Goal: Book appointment/travel/reservation

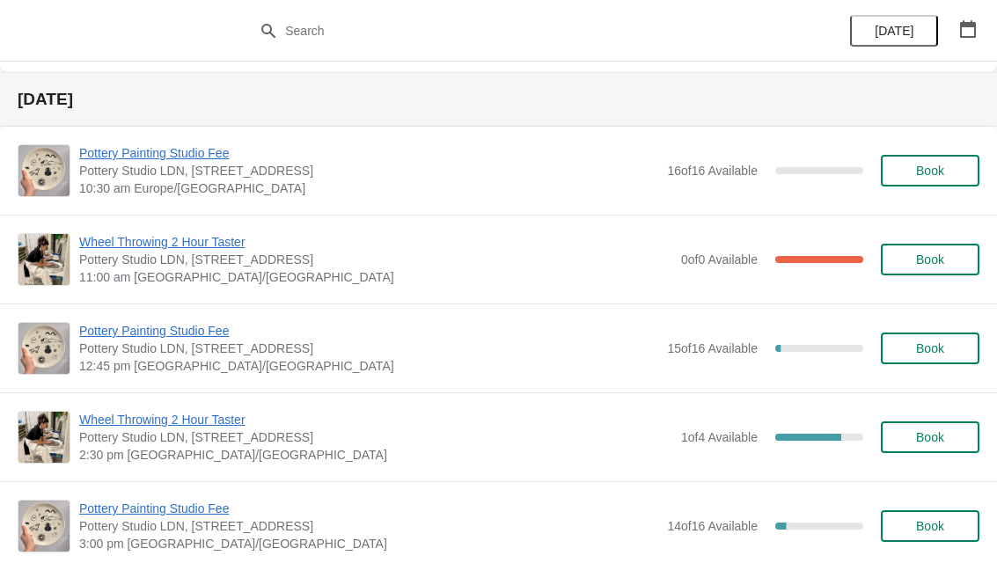
scroll to position [1061, 0]
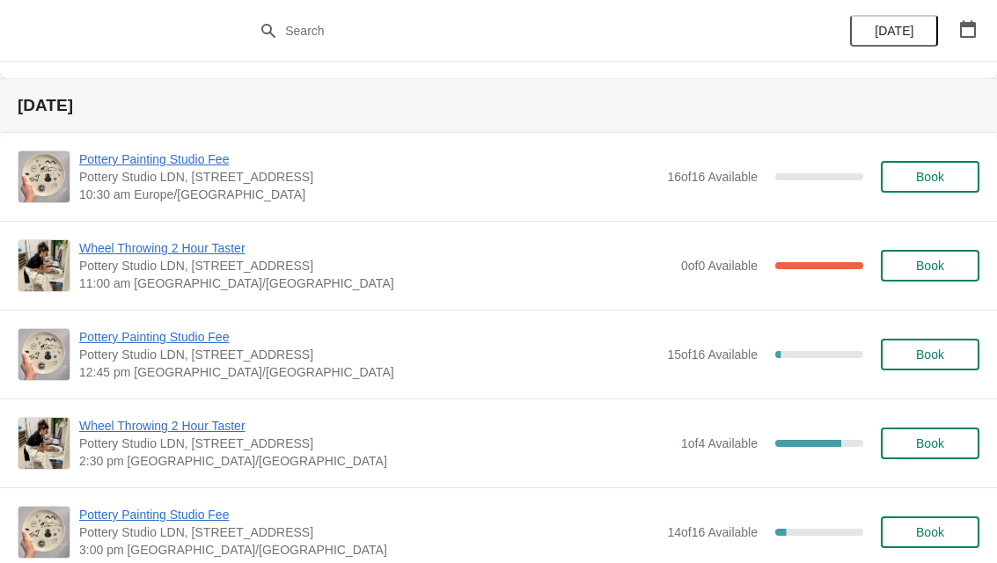
click at [117, 338] on span "Pottery Painting Studio Fee" at bounding box center [368, 337] width 579 height 18
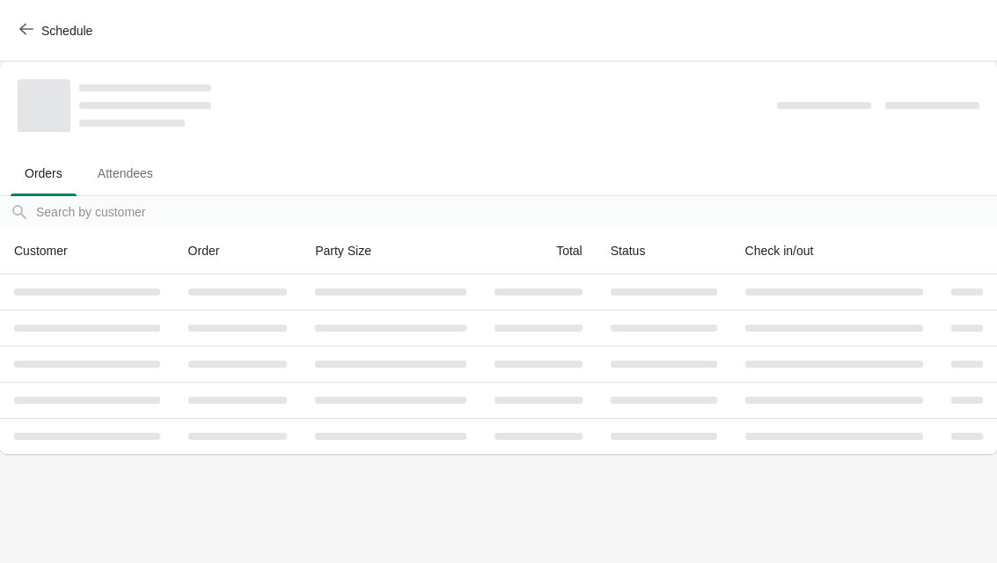
scroll to position [0, 0]
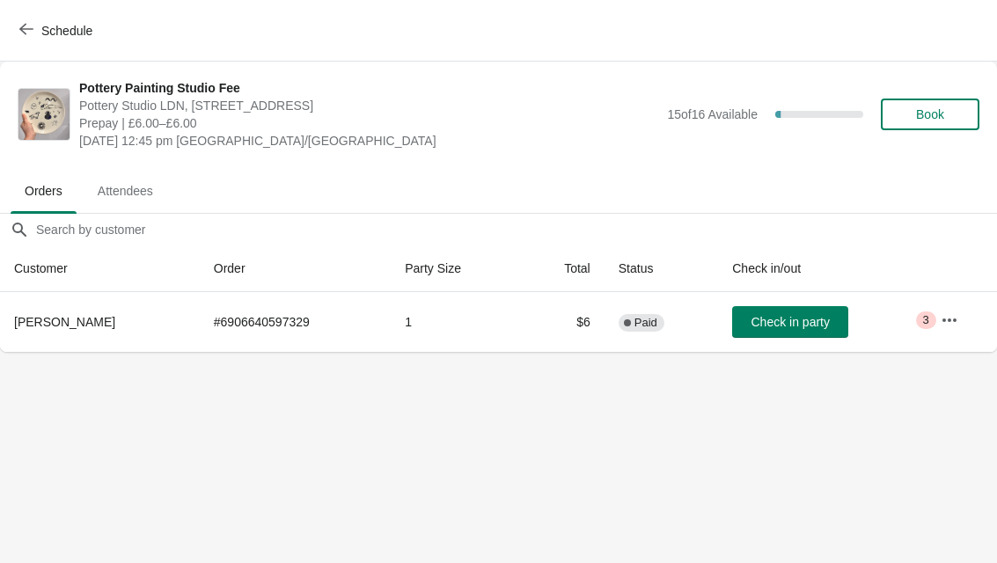
click at [934, 121] on span "Book" at bounding box center [930, 114] width 28 height 14
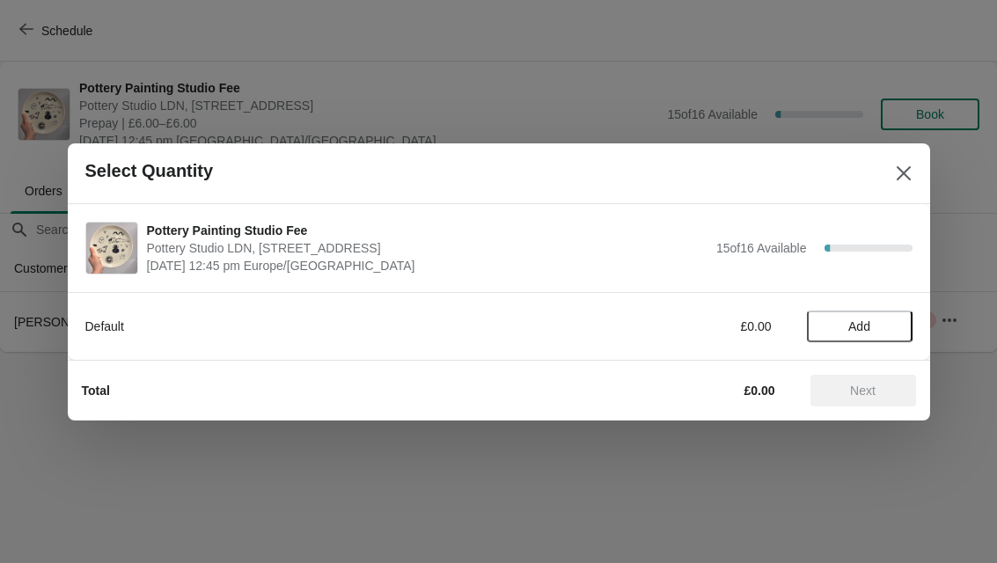
click at [167, 476] on div at bounding box center [498, 281] width 997 height 563
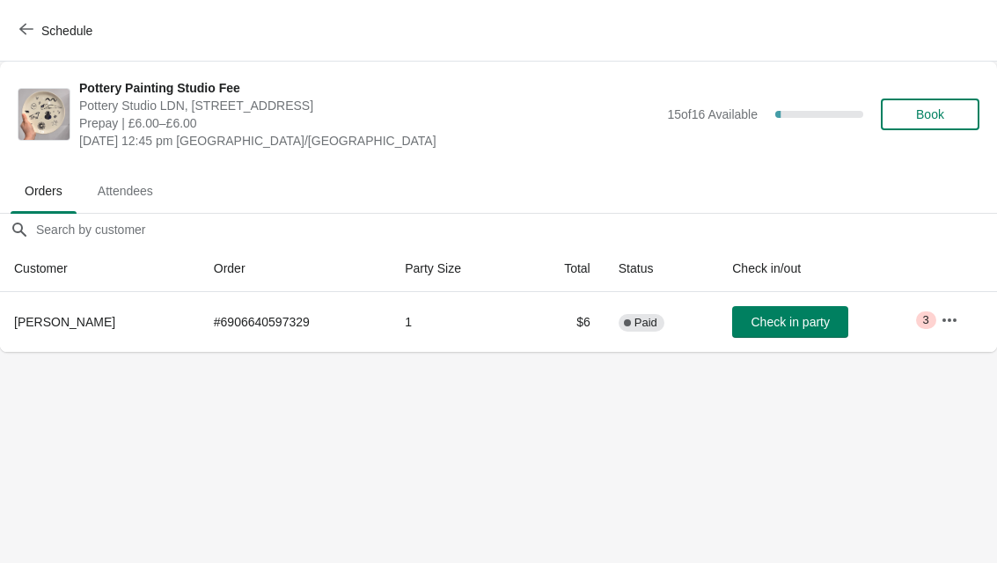
click at [941, 128] on button "Book" at bounding box center [930, 115] width 99 height 32
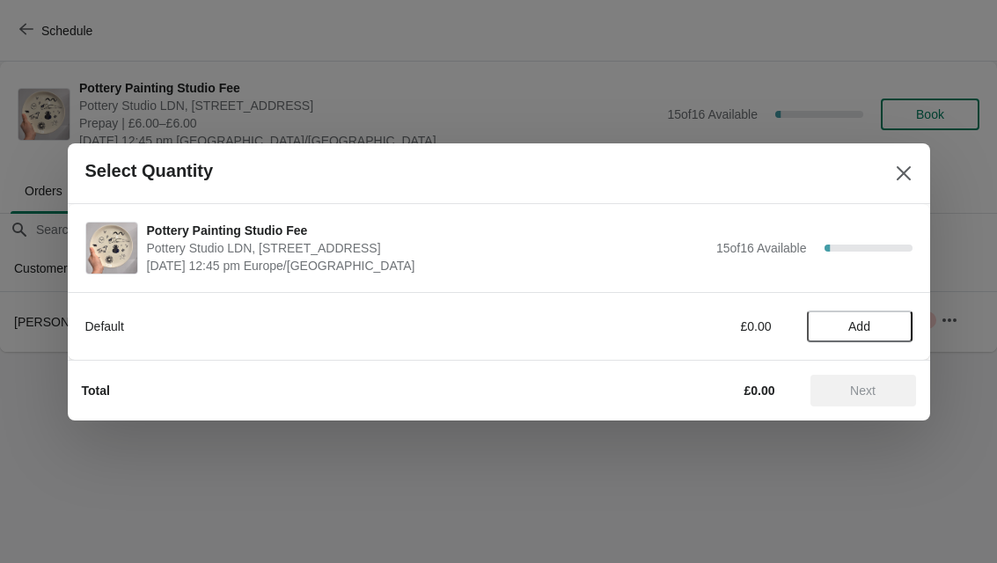
click at [860, 332] on span "Add" at bounding box center [859, 326] width 22 height 14
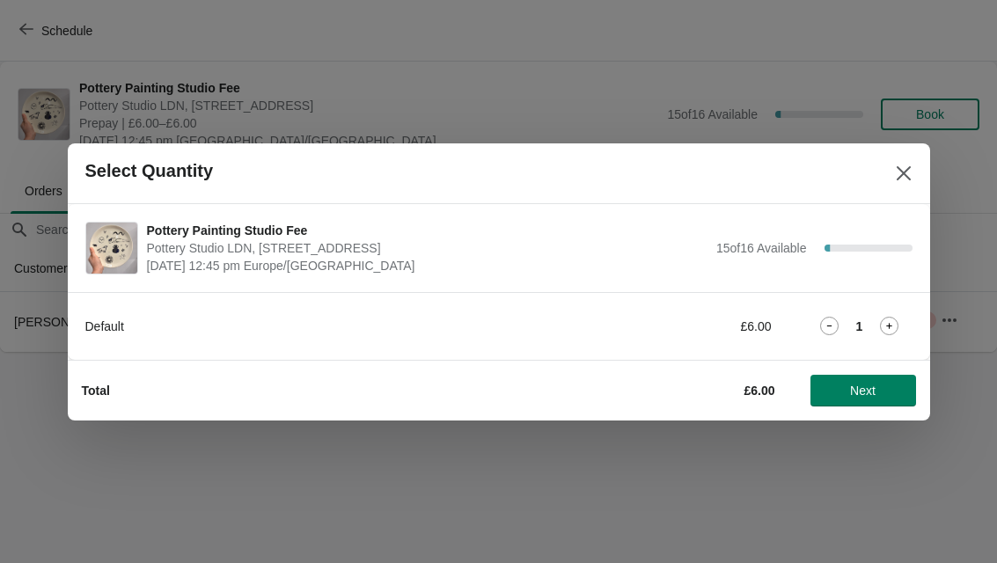
click at [892, 334] on icon at bounding box center [889, 326] width 18 height 18
click at [870, 395] on span "Next" at bounding box center [863, 391] width 26 height 14
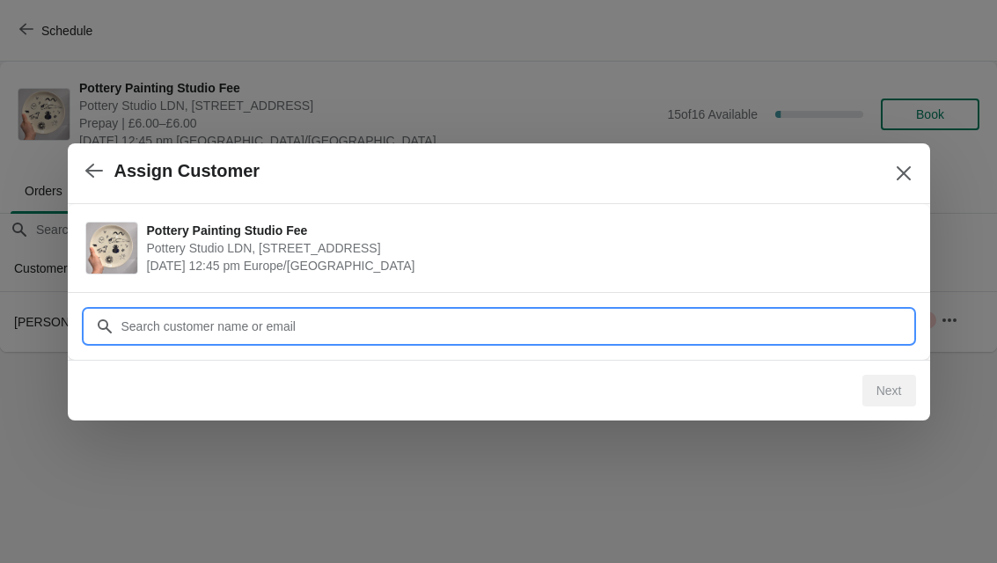
click at [160, 328] on input "Customer" at bounding box center [517, 327] width 792 height 32
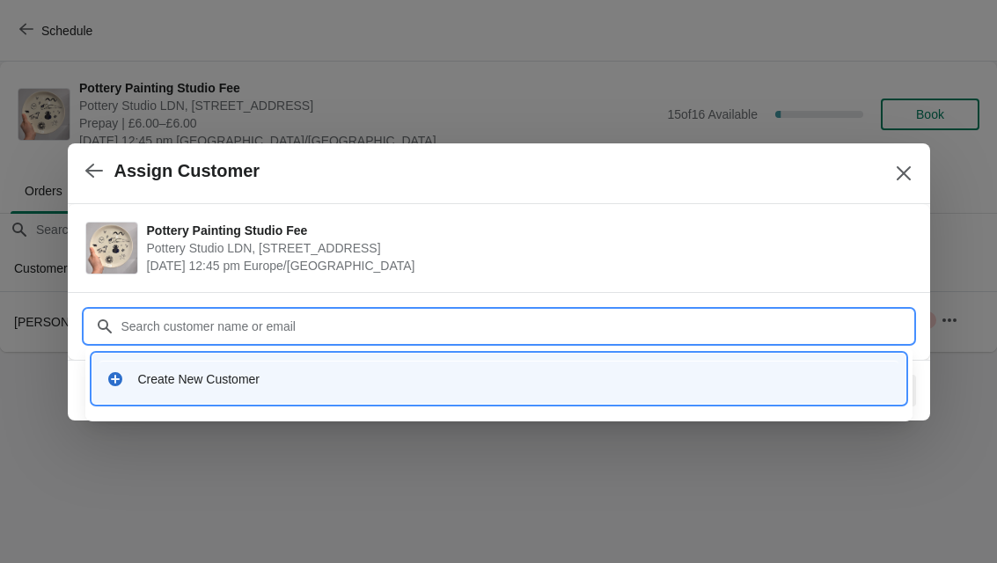
click at [156, 394] on div "Create New Customer" at bounding box center [498, 379] width 799 height 36
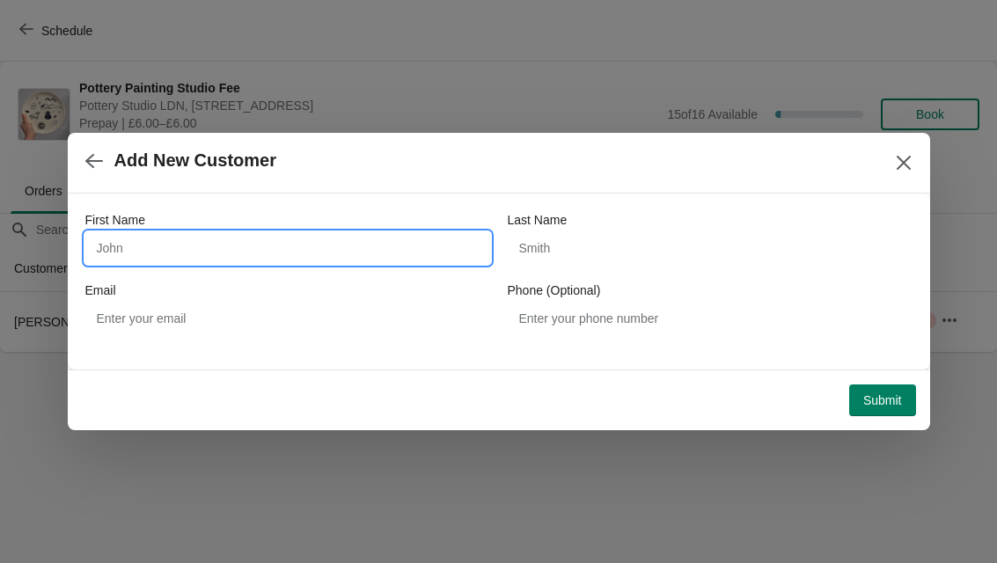
click at [164, 250] on input "First Name" at bounding box center [287, 248] width 405 height 32
type input "Ban"
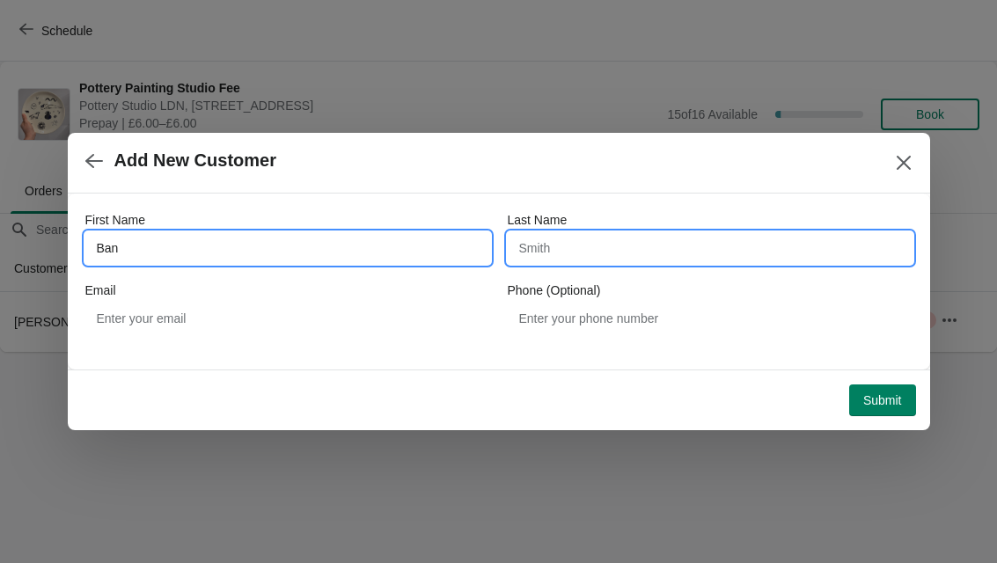
click at [757, 245] on input "Last Name" at bounding box center [710, 248] width 405 height 32
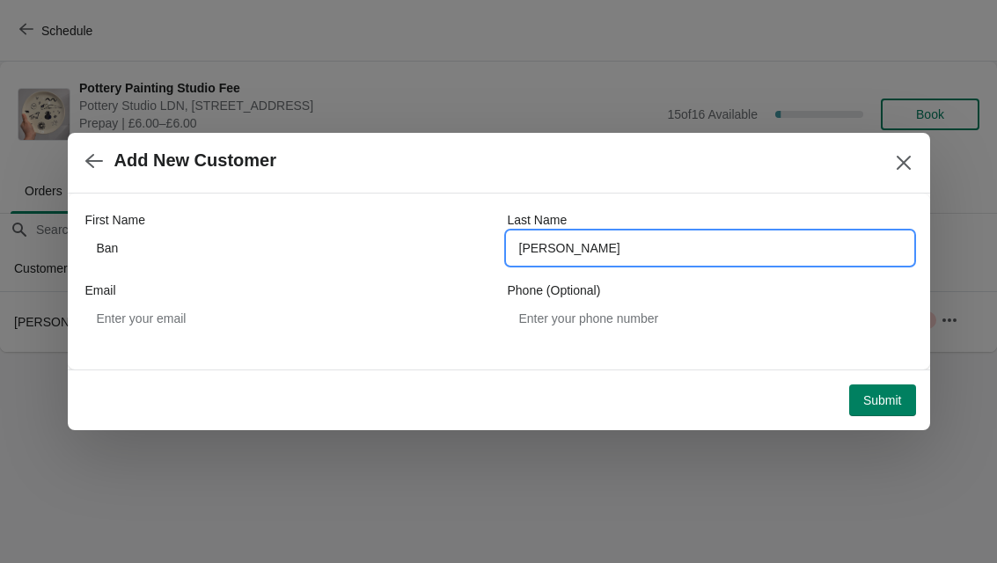
type input "[PERSON_NAME]"
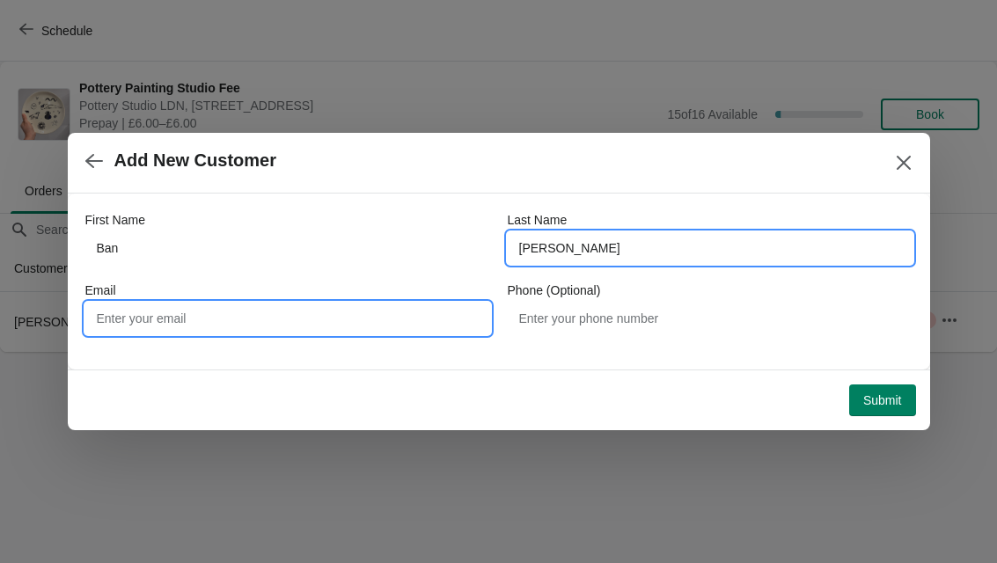
click at [119, 316] on input "Email" at bounding box center [287, 319] width 405 height 32
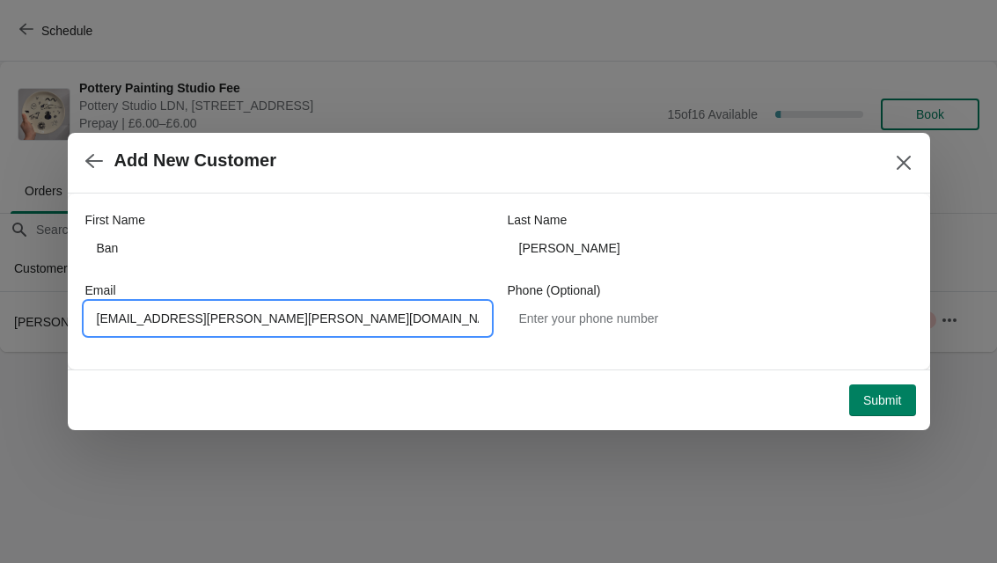
click at [128, 319] on input "[EMAIL_ADDRESS][PERSON_NAME][PERSON_NAME][DOMAIN_NAME]" at bounding box center [287, 319] width 405 height 32
type input "[EMAIL_ADDRESS][PERSON_NAME][PERSON_NAME][DOMAIN_NAME]"
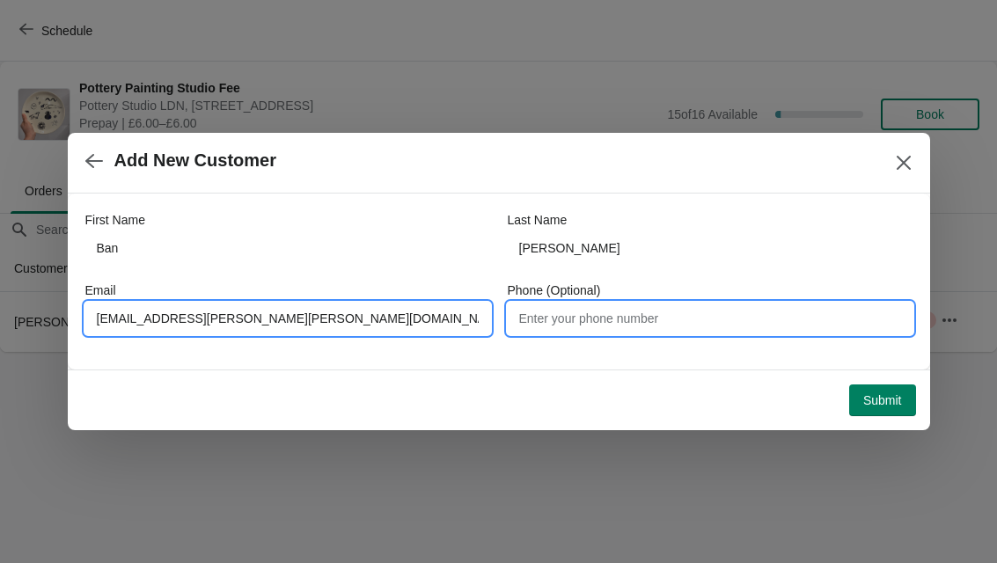
click at [644, 324] on input "Phone (Optional)" at bounding box center [710, 319] width 405 height 32
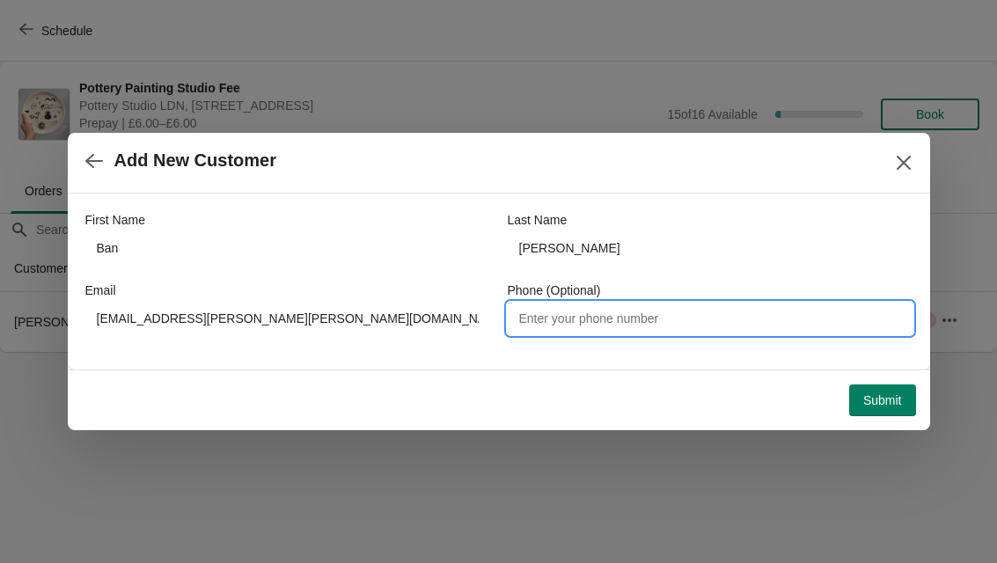
click at [573, 321] on input "Phone (Optional)" at bounding box center [710, 319] width 405 height 32
paste input "[PHONE_NUMBER]"
type input "[PHONE_NUMBER]"
click at [458, 349] on div "First Name Ban Last Name [PERSON_NAME] Email [PERSON_NAME][EMAIL_ADDRESS][PERSO…" at bounding box center [498, 273] width 827 height 158
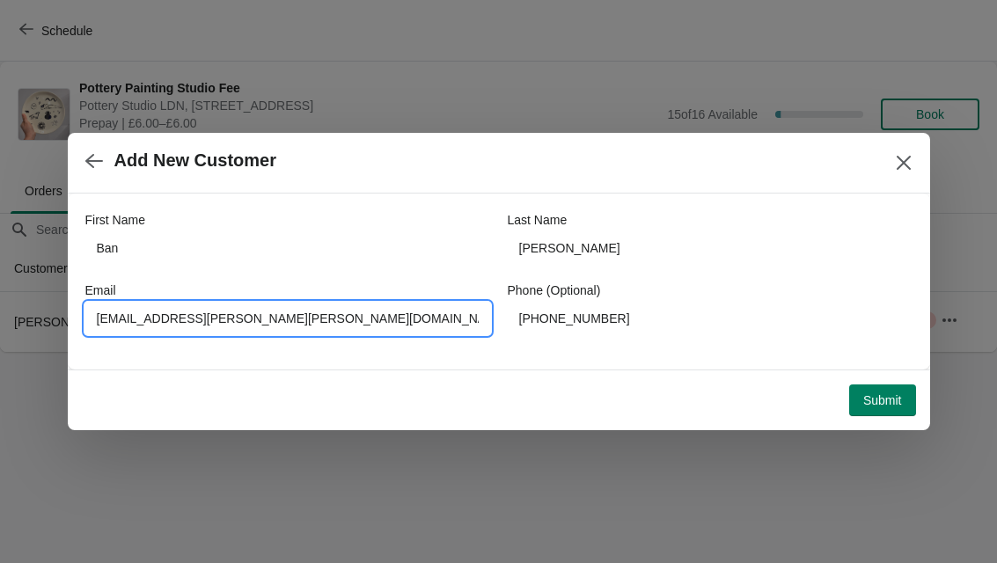
click at [461, 322] on input "[EMAIL_ADDRESS][PERSON_NAME][PERSON_NAME][DOMAIN_NAME]" at bounding box center [287, 319] width 405 height 32
click at [304, 318] on input "[EMAIL_ADDRESS][PERSON_NAME][PERSON_NAME][DOMAIN_NAME]" at bounding box center [287, 319] width 405 height 32
click at [297, 318] on input "[EMAIL_ADDRESS][PERSON_NAME][PERSON_NAME][DOMAIN_NAME]" at bounding box center [287, 319] width 405 height 32
type input "[EMAIL_ADDRESS][PERSON_NAME][PERSON_NAME][DOMAIN_NAME]"
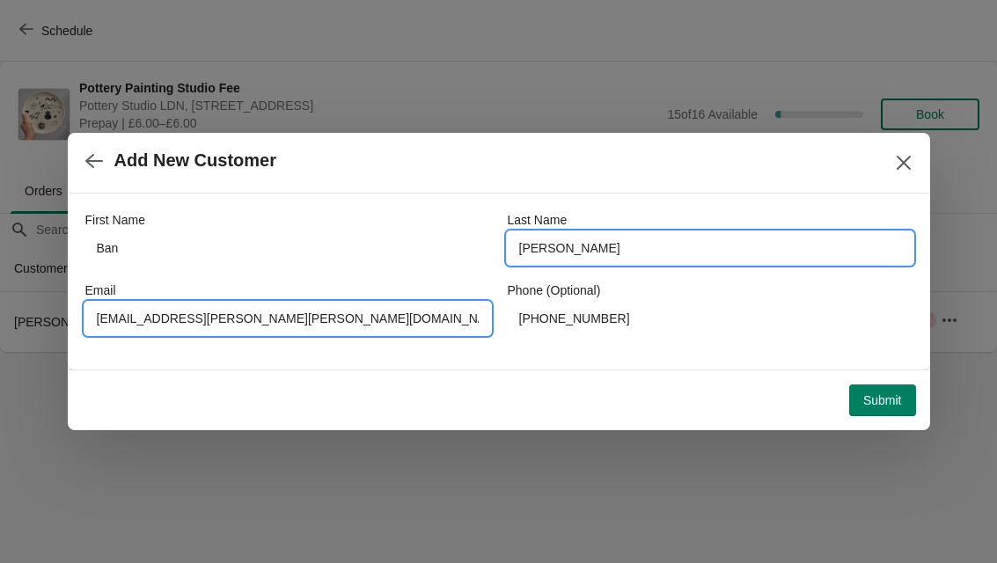
click at [691, 262] on input "[PERSON_NAME]" at bounding box center [710, 248] width 405 height 32
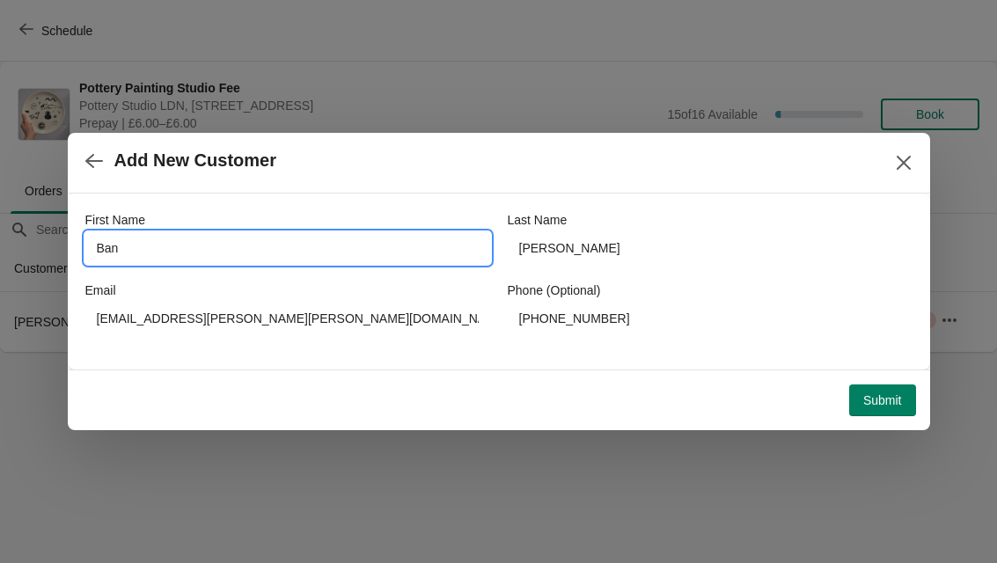
click at [125, 239] on input "Ban" at bounding box center [287, 248] width 405 height 32
type input "Ben"
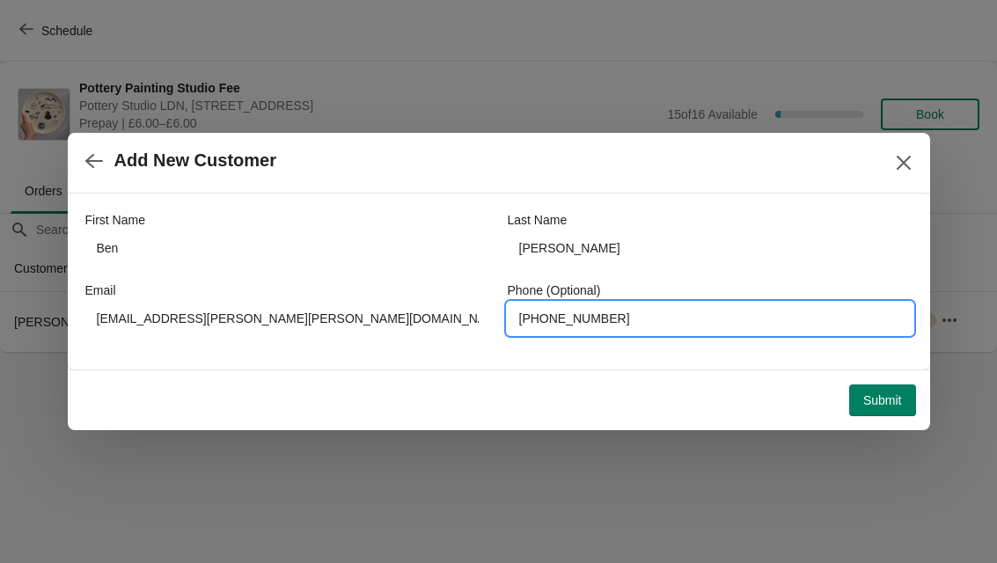
click at [732, 325] on input "[PHONE_NUMBER]" at bounding box center [710, 319] width 405 height 32
click at [536, 315] on input "[PHONE_NUMBER]" at bounding box center [710, 319] width 405 height 32
type input "07419296128"
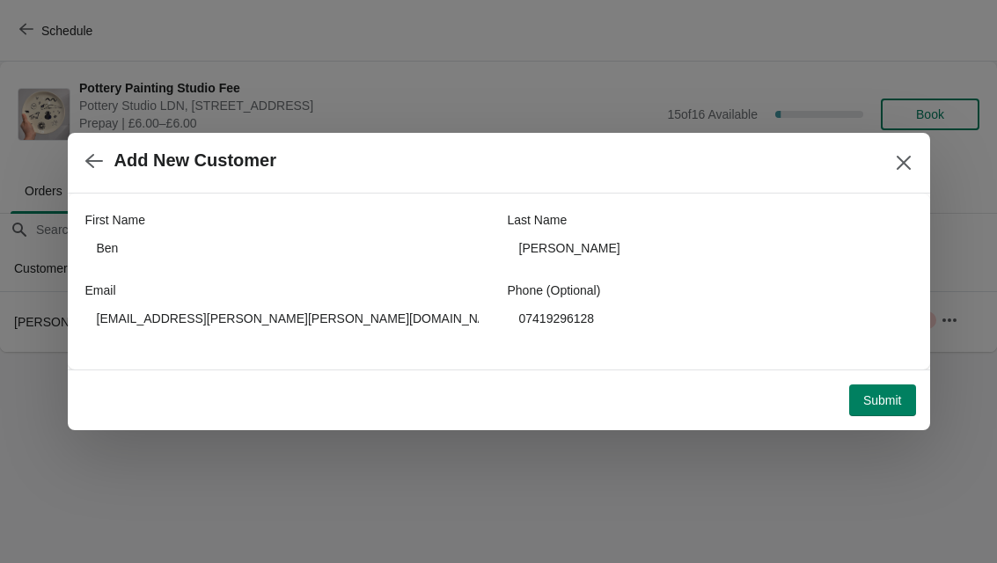
click at [882, 397] on span "Submit" at bounding box center [882, 400] width 39 height 14
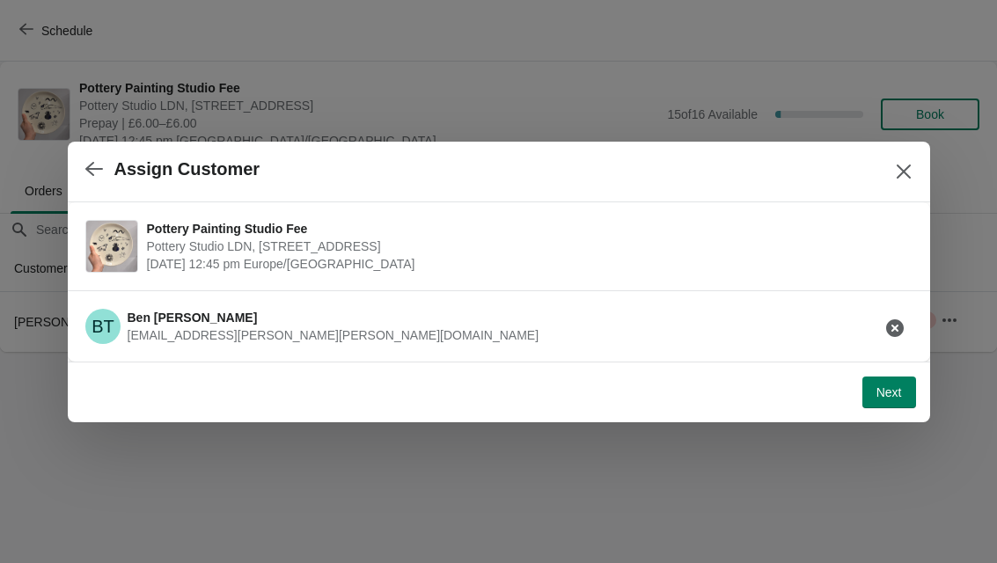
click at [893, 395] on span "Next" at bounding box center [889, 392] width 26 height 14
select select "Yes"
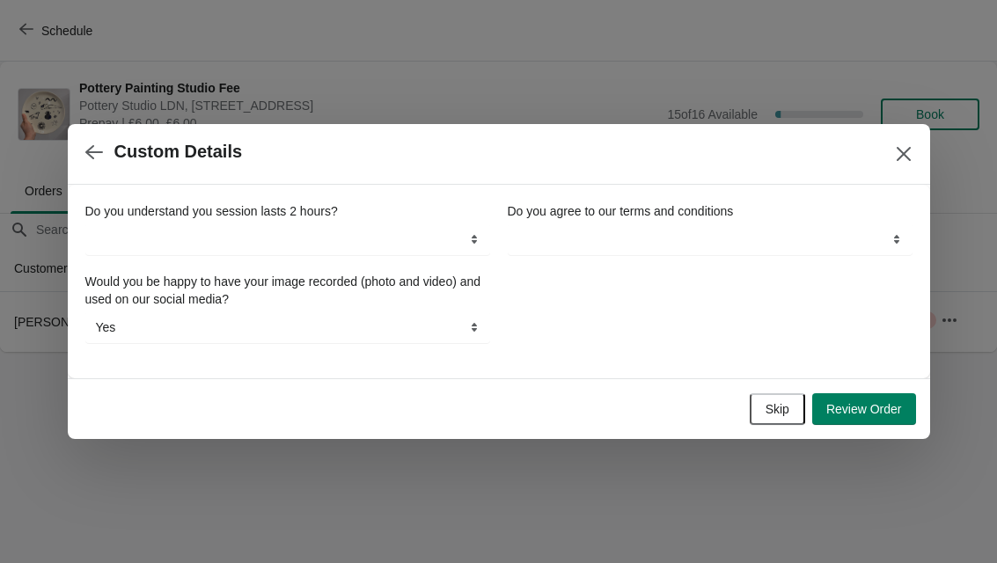
click at [779, 413] on span "Skip" at bounding box center [777, 409] width 24 height 14
